Goal: Task Accomplishment & Management: Manage account settings

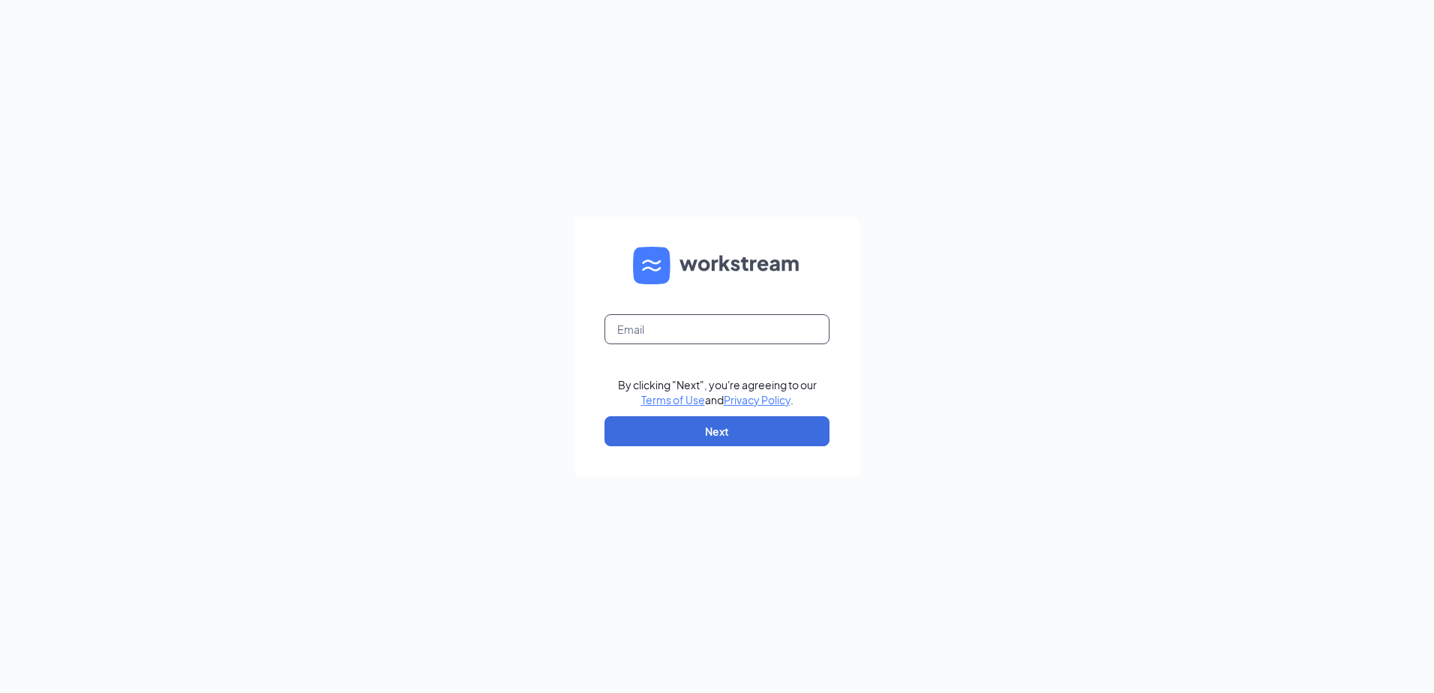
click at [679, 323] on input "text" at bounding box center [716, 329] width 225 height 30
type input "[PERSON_NAME][EMAIL_ADDRESS][DOMAIN_NAME]"
click at [683, 425] on button "Next" at bounding box center [716, 431] width 225 height 30
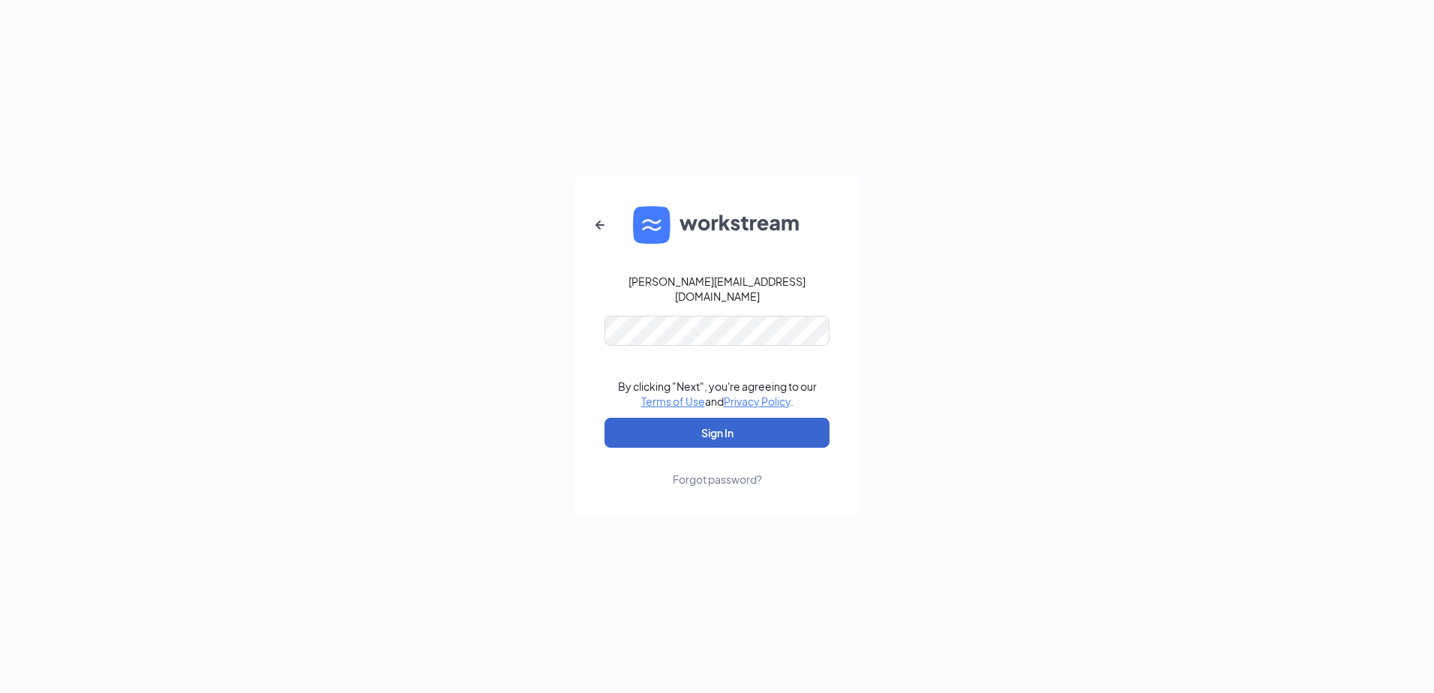
click at [668, 418] on button "Sign In" at bounding box center [716, 433] width 225 height 30
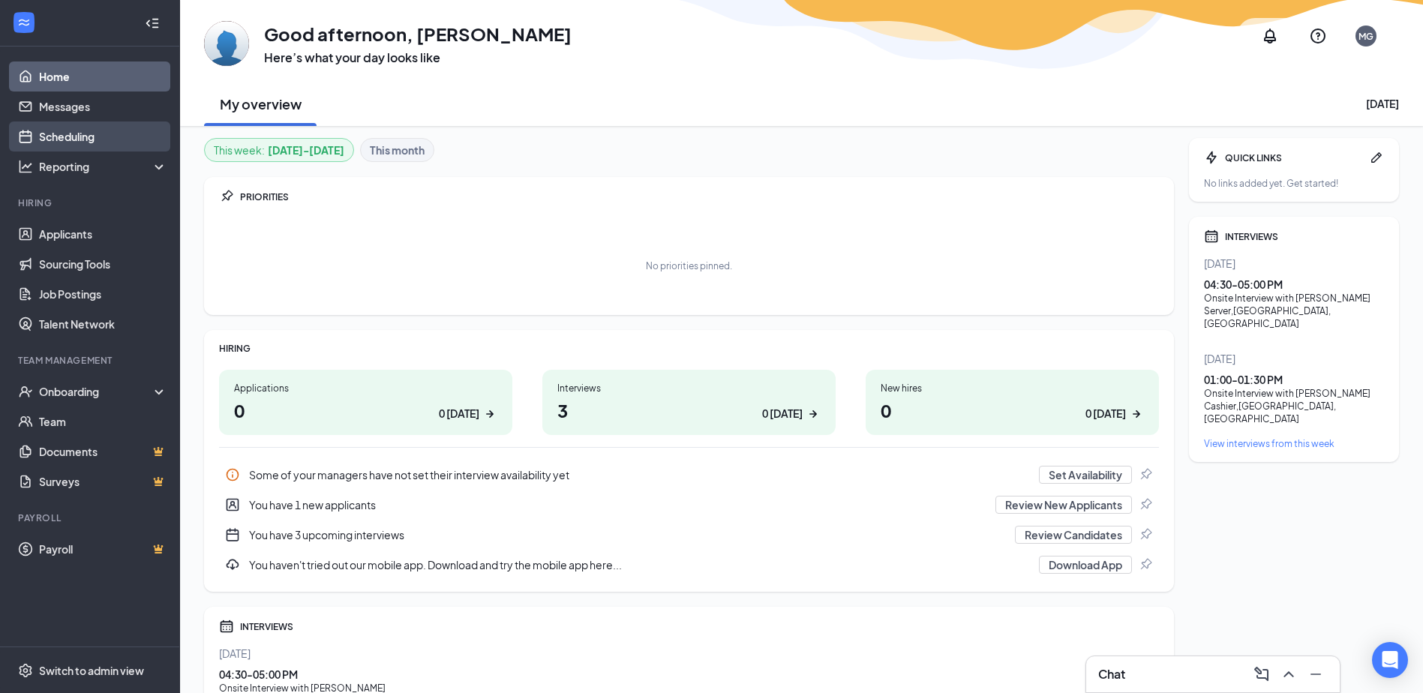
click at [87, 142] on link "Scheduling" at bounding box center [103, 136] width 128 height 30
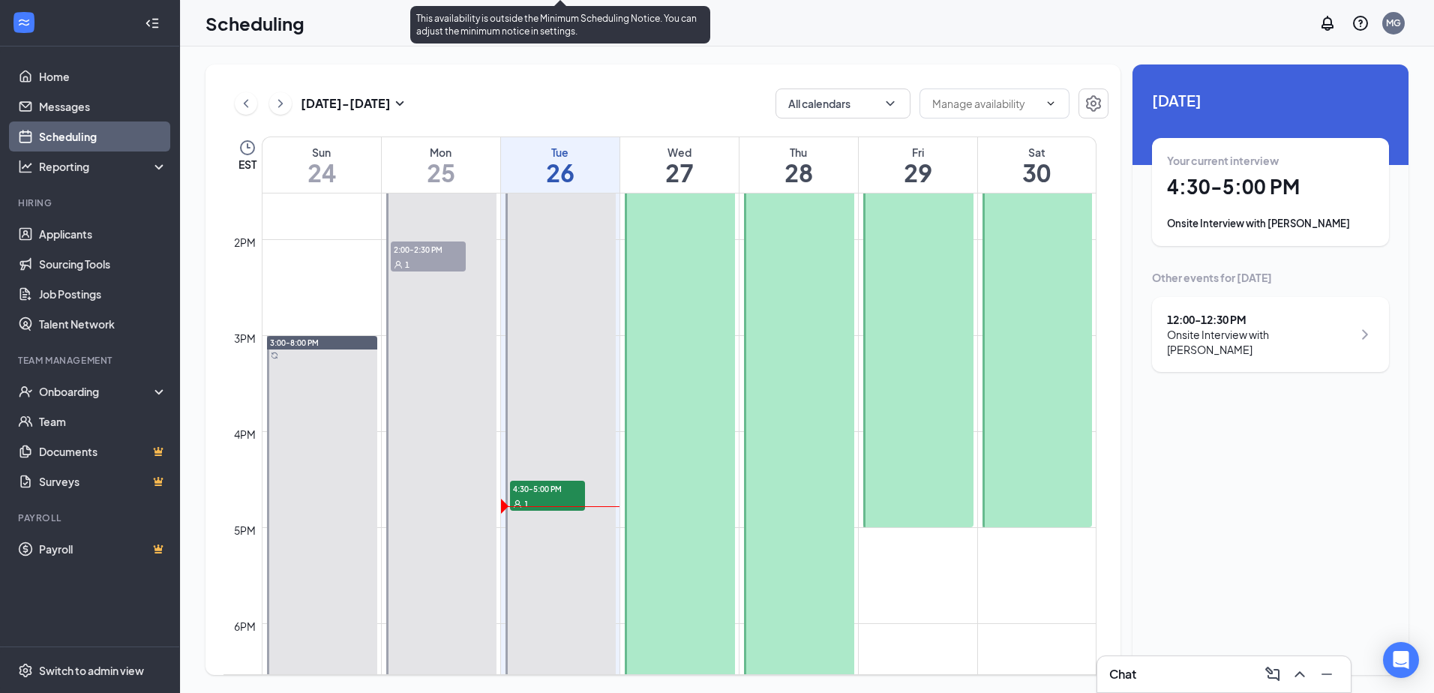
scroll to position [1262, 0]
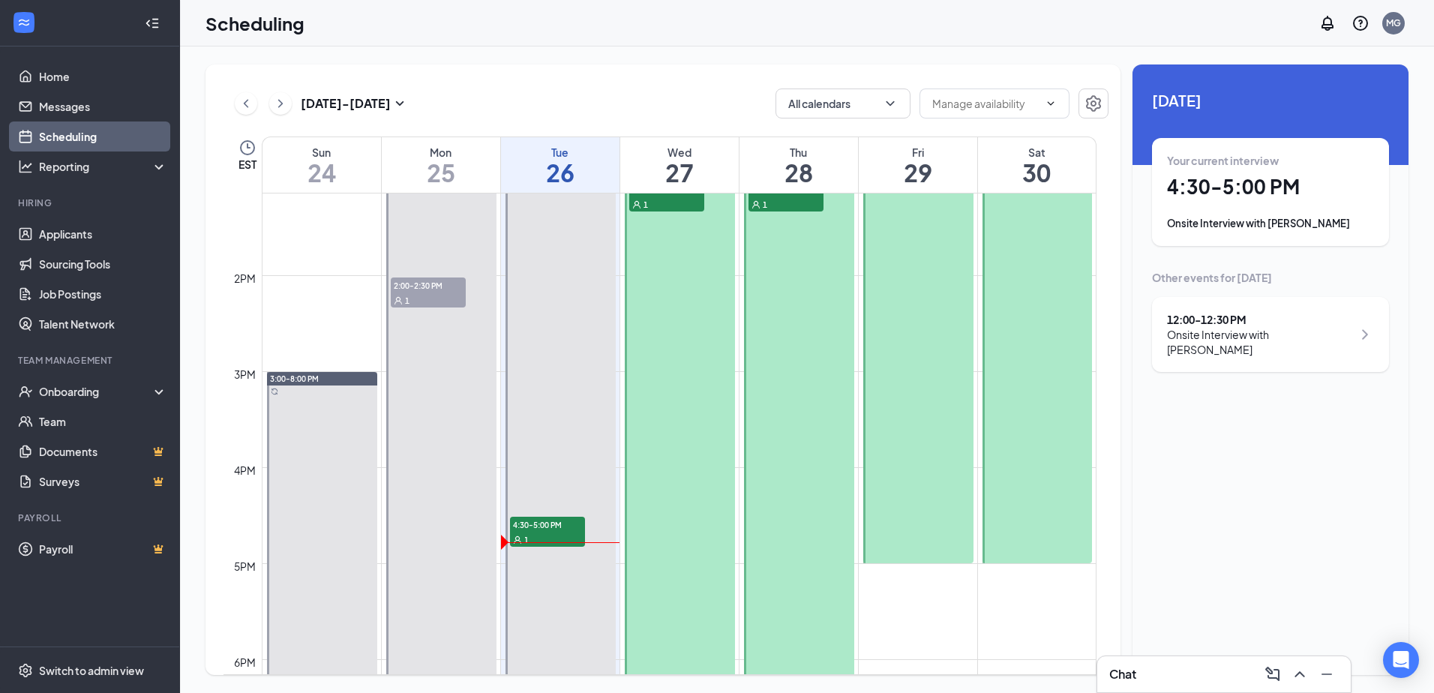
click at [1262, 204] on div "Your current interview 4:30 - 5:00 PM Onsite Interview with Cynthia Lee" at bounding box center [1270, 192] width 207 height 78
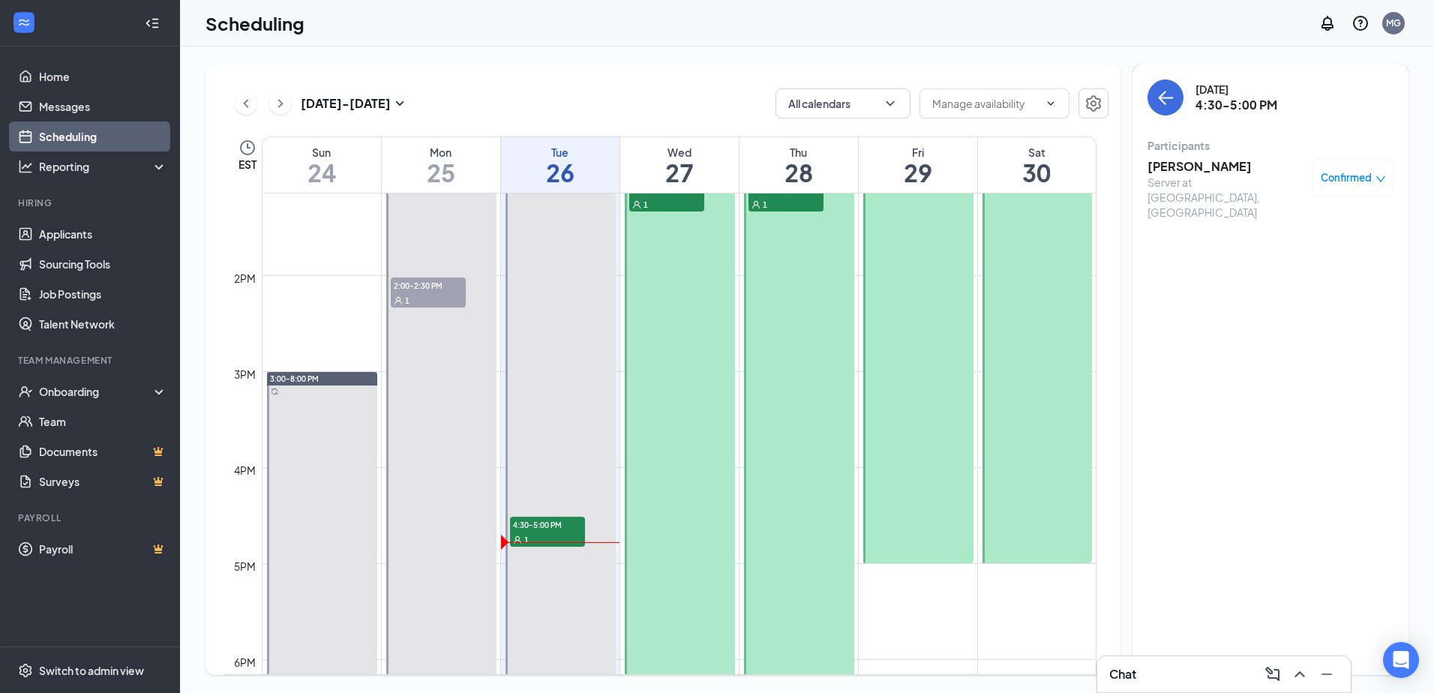
click at [1204, 162] on h3 "Cynthia Lee" at bounding box center [1225, 166] width 157 height 16
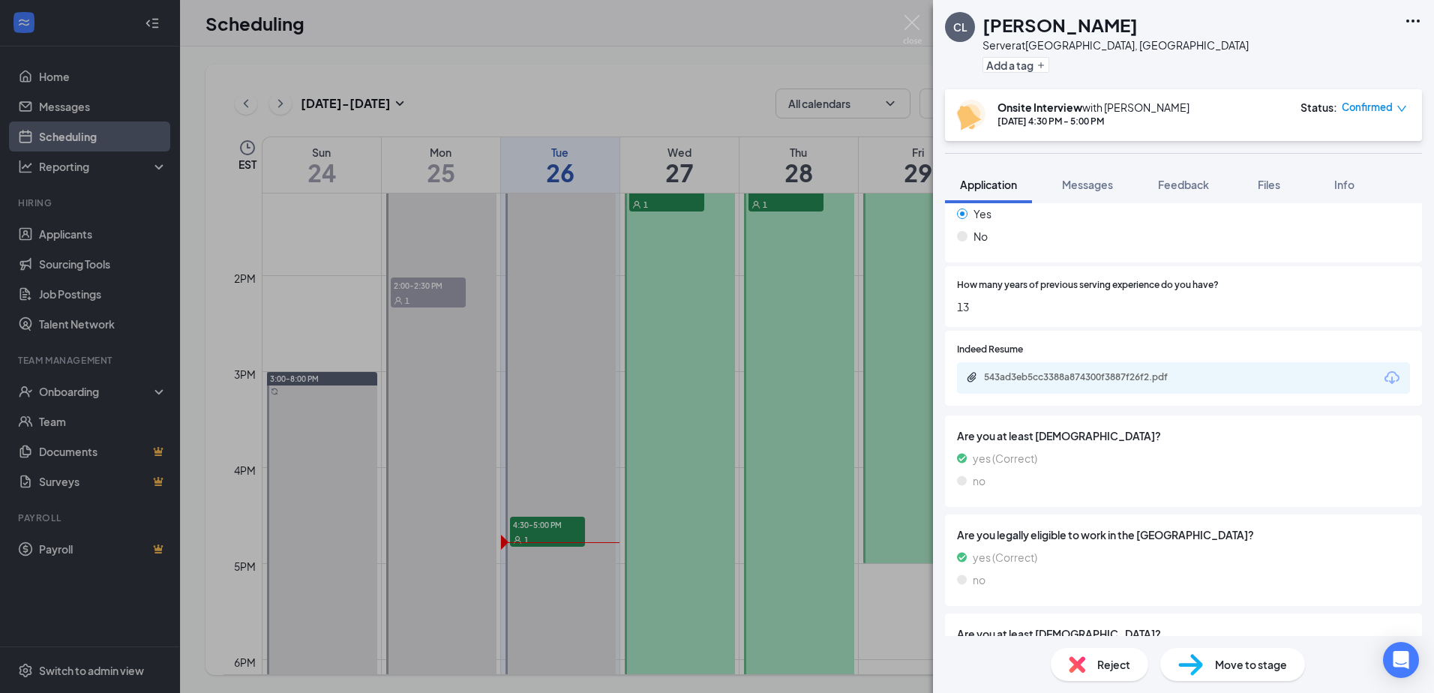
scroll to position [450, 0]
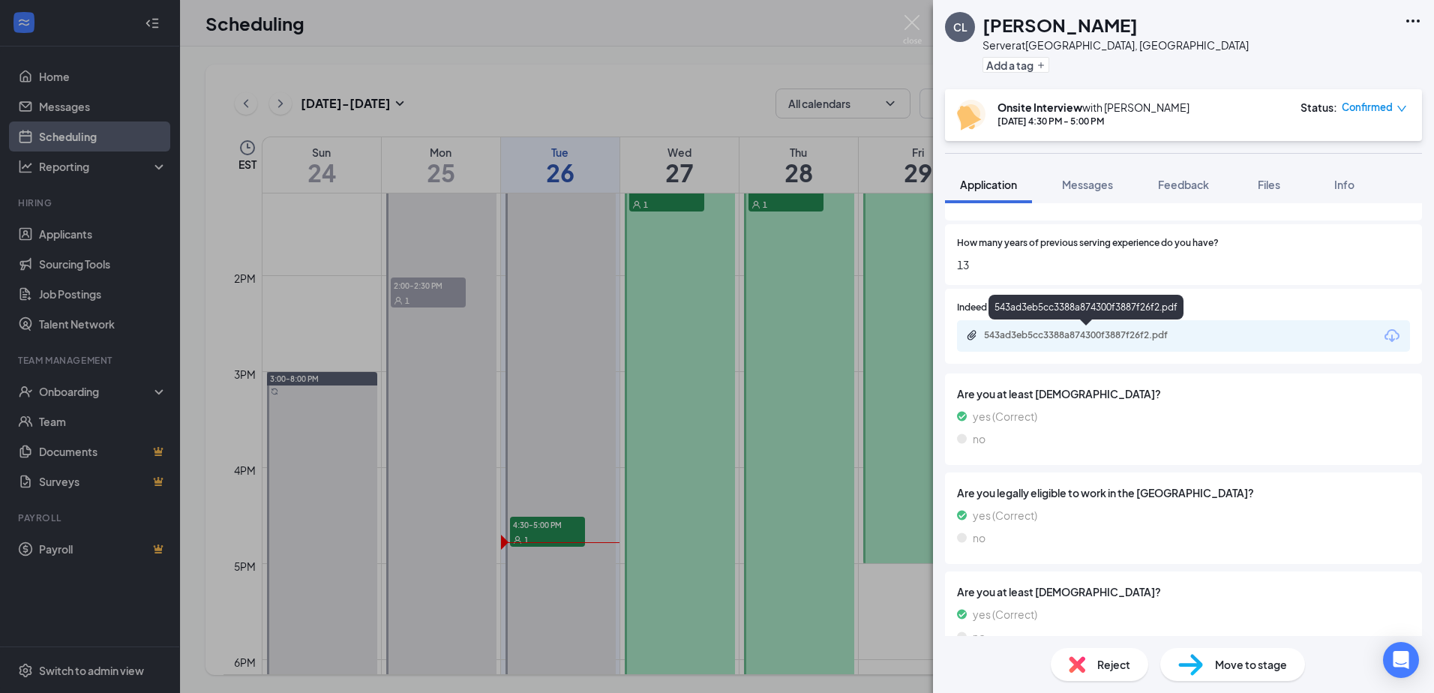
click at [1111, 335] on div "543ad3eb5cc3388a874300f3887f26f2.pdf" at bounding box center [1089, 335] width 210 height 12
click at [904, 22] on img at bounding box center [912, 29] width 19 height 29
